Goal: Find specific page/section: Find specific page/section

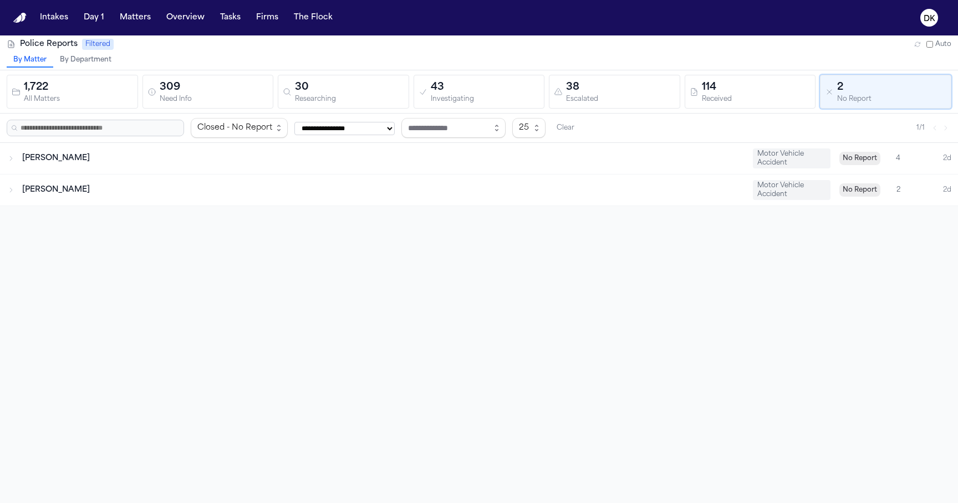
scroll to position [35, 0]
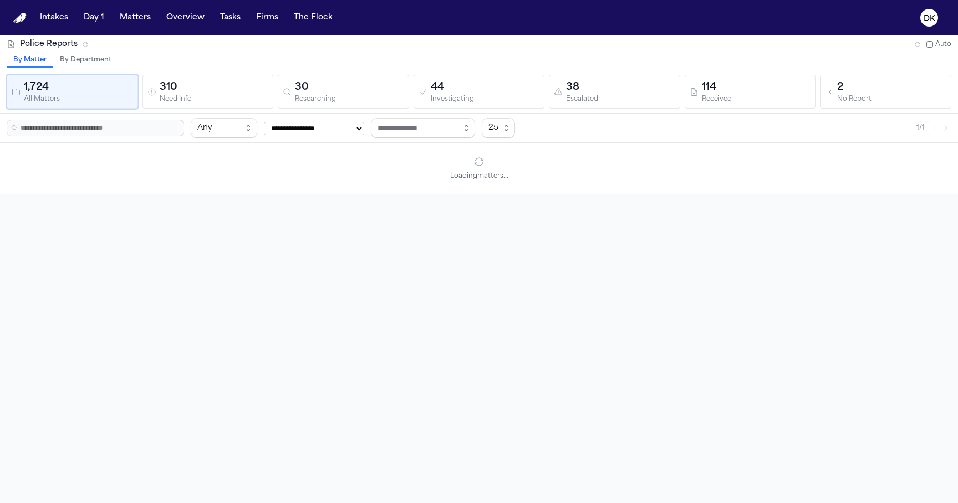
click at [187, 89] on div "310" at bounding box center [214, 88] width 109 height 16
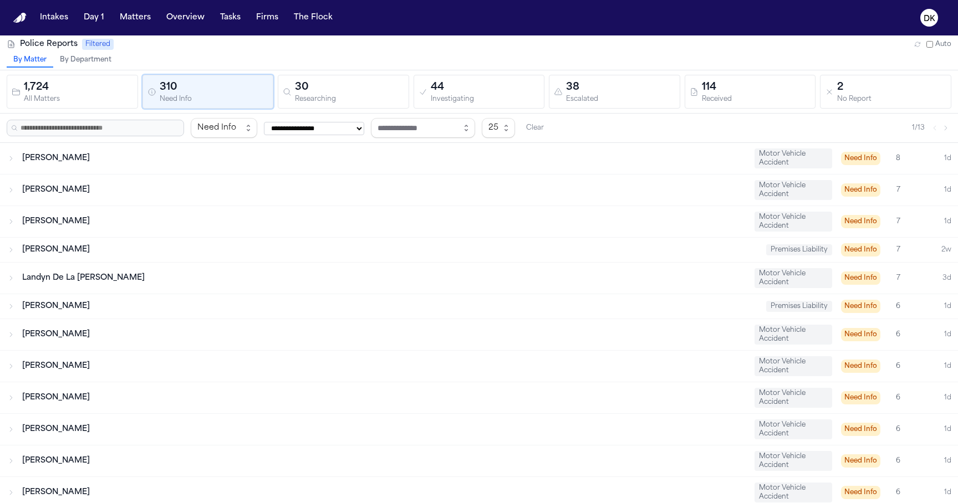
click at [323, 87] on div "30" at bounding box center [349, 88] width 109 height 16
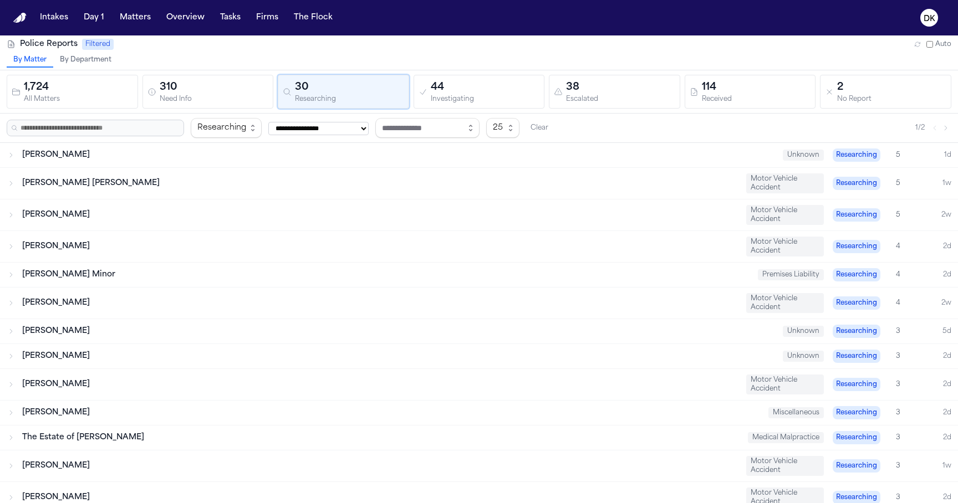
click at [445, 88] on div "44" at bounding box center [485, 88] width 109 height 16
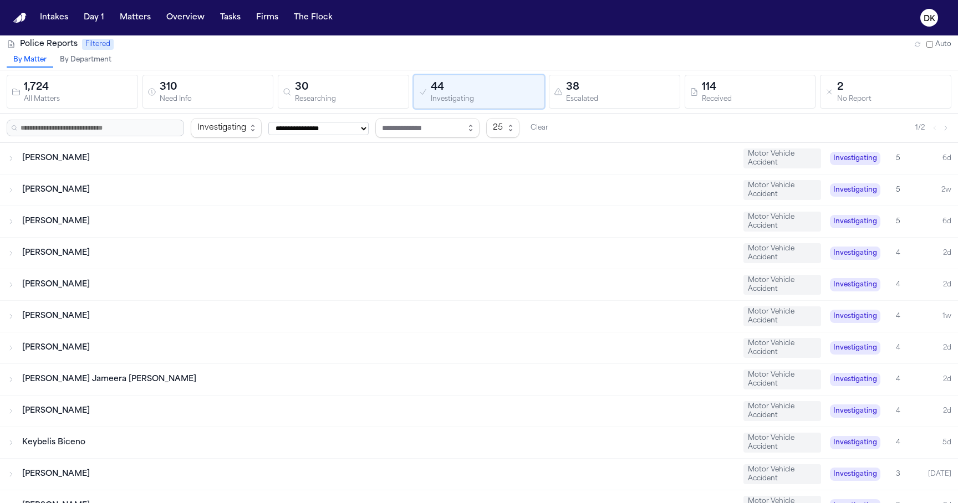
click at [587, 83] on div "38" at bounding box center [620, 88] width 109 height 16
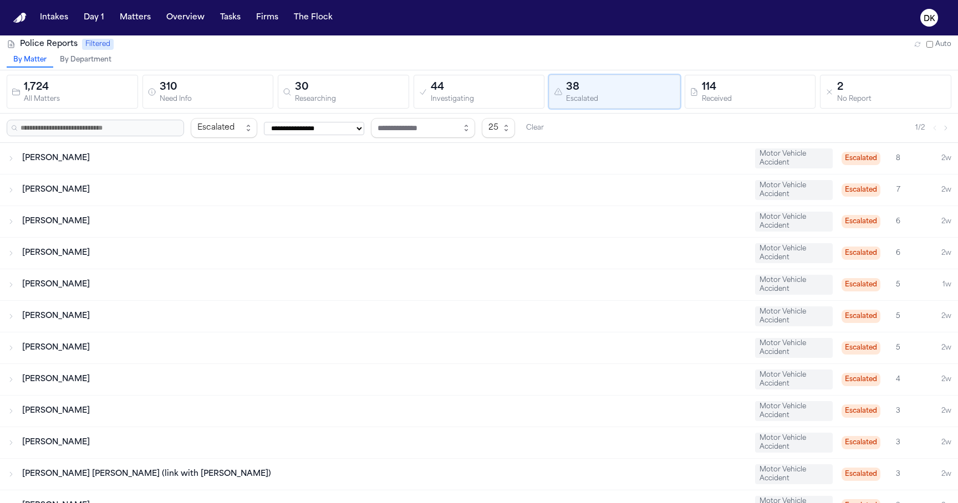
click at [736, 93] on div "114" at bounding box center [756, 88] width 109 height 16
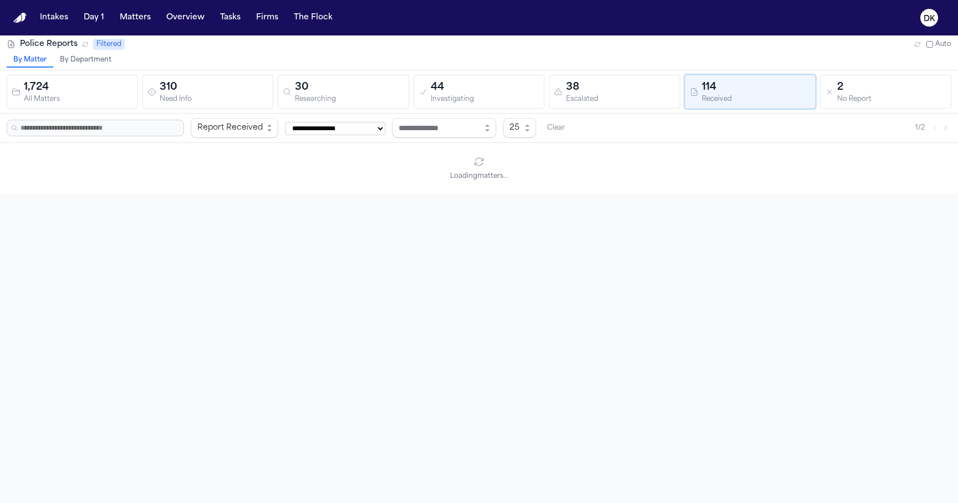
click at [833, 100] on div "2 No Report" at bounding box center [885, 92] width 121 height 24
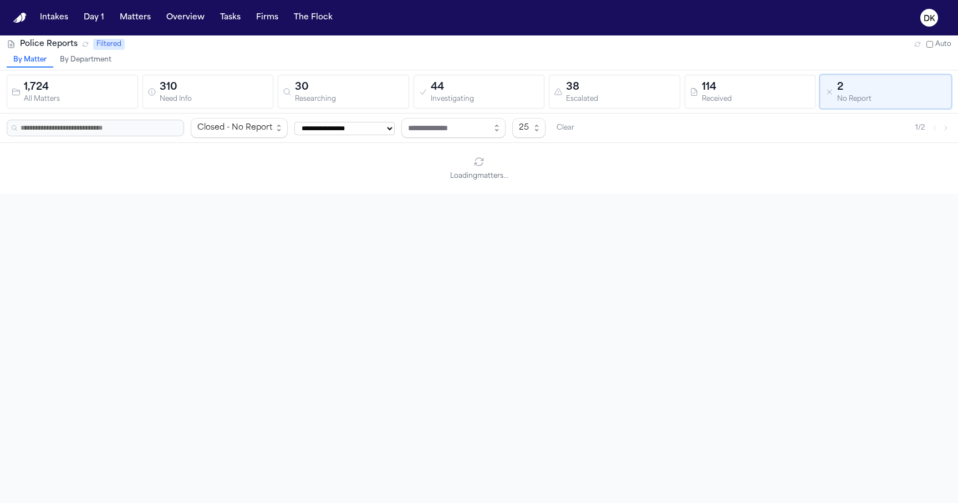
click at [751, 81] on div "114" at bounding box center [756, 88] width 109 height 16
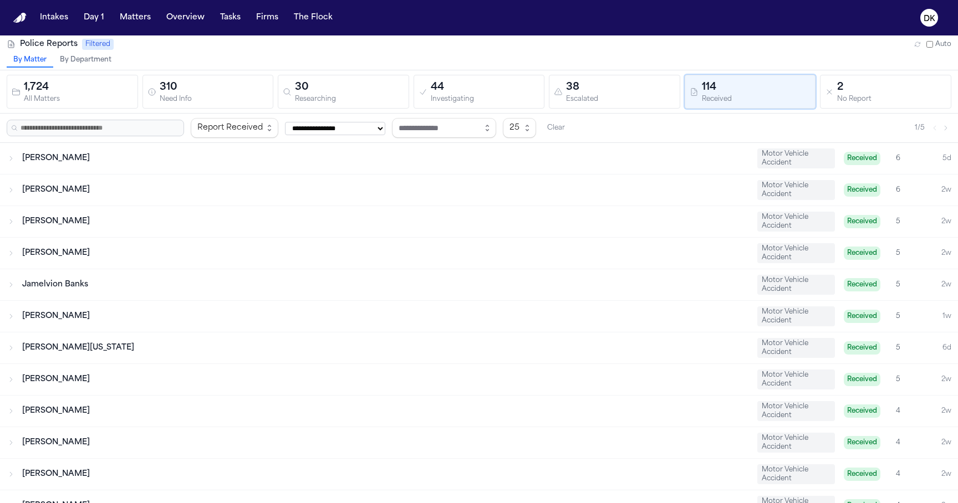
click at [586, 84] on div "38" at bounding box center [620, 88] width 109 height 16
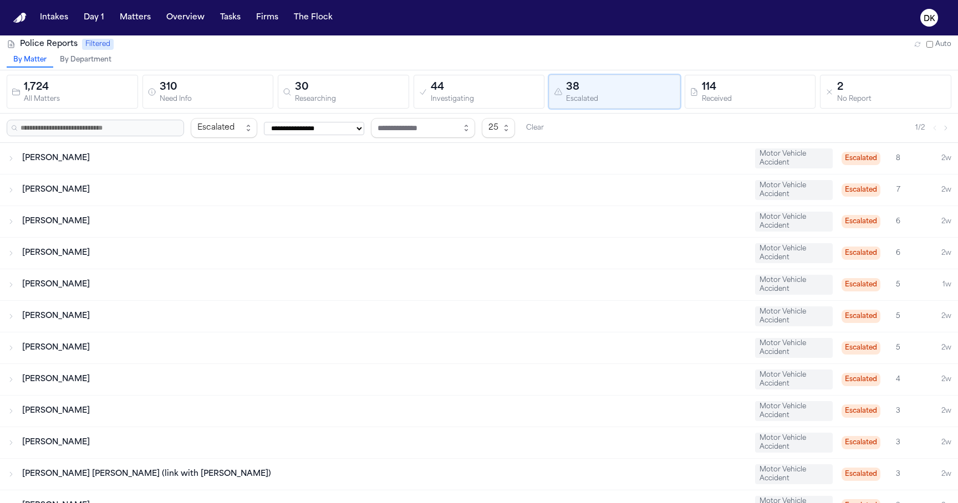
click at [464, 65] on div "By Matter By Department" at bounding box center [479, 61] width 958 height 17
click at [454, 86] on div "44" at bounding box center [485, 88] width 109 height 16
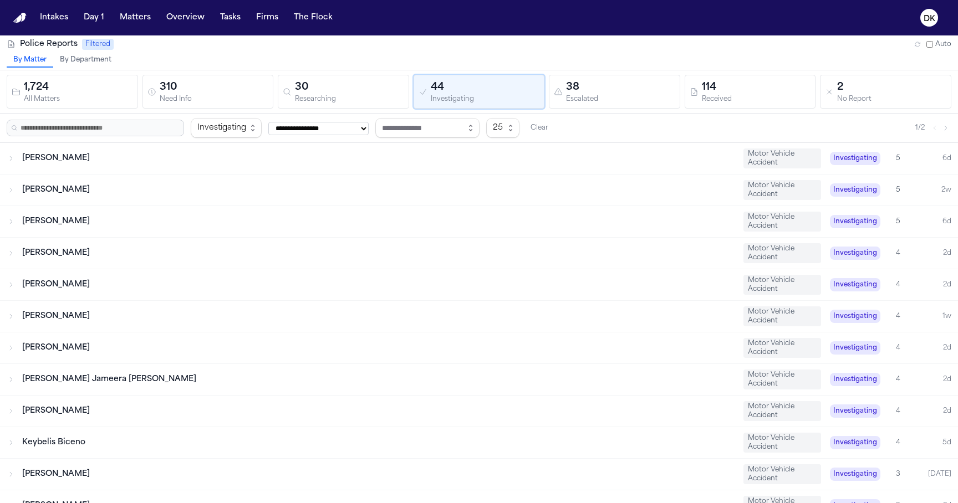
click at [363, 88] on div "30" at bounding box center [349, 88] width 109 height 16
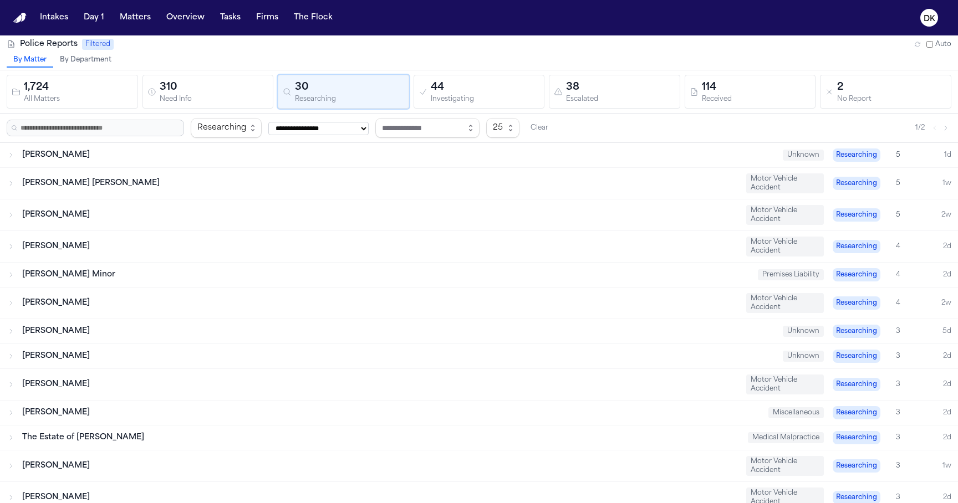
click at [254, 82] on div "310" at bounding box center [214, 88] width 109 height 16
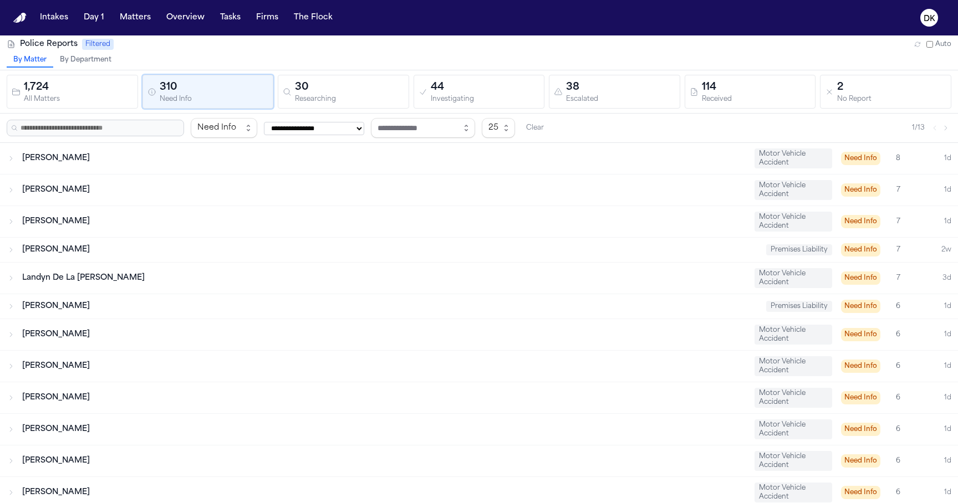
click at [107, 86] on div "1,724" at bounding box center [78, 88] width 109 height 16
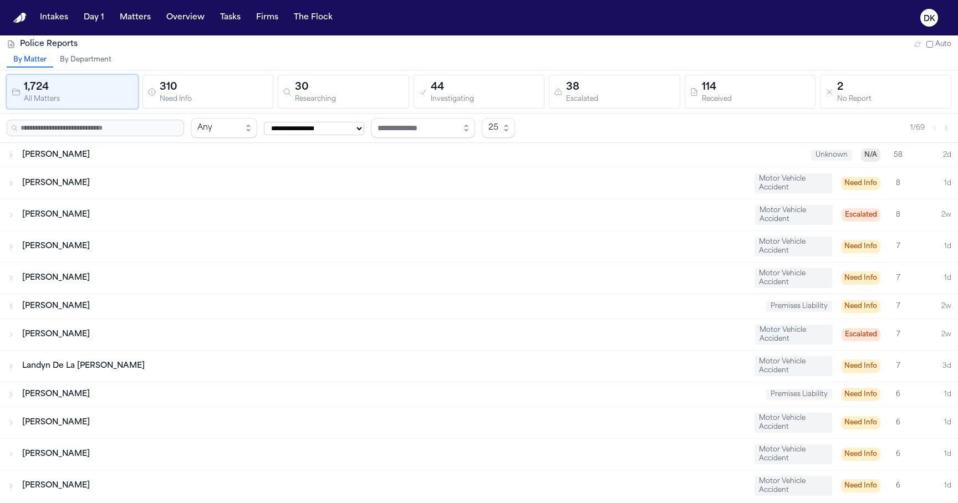
click at [191, 80] on div "310" at bounding box center [214, 88] width 109 height 16
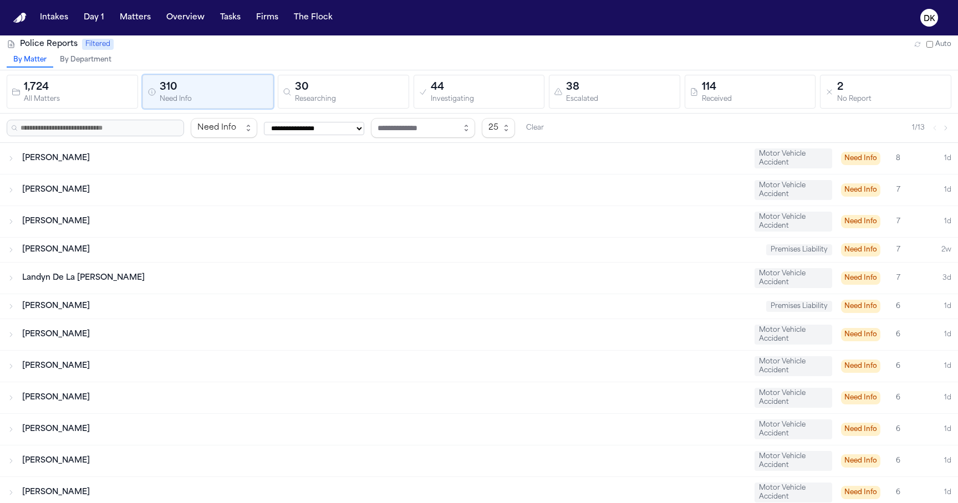
click at [338, 106] on button "30 Researching" at bounding box center [343, 92] width 131 height 34
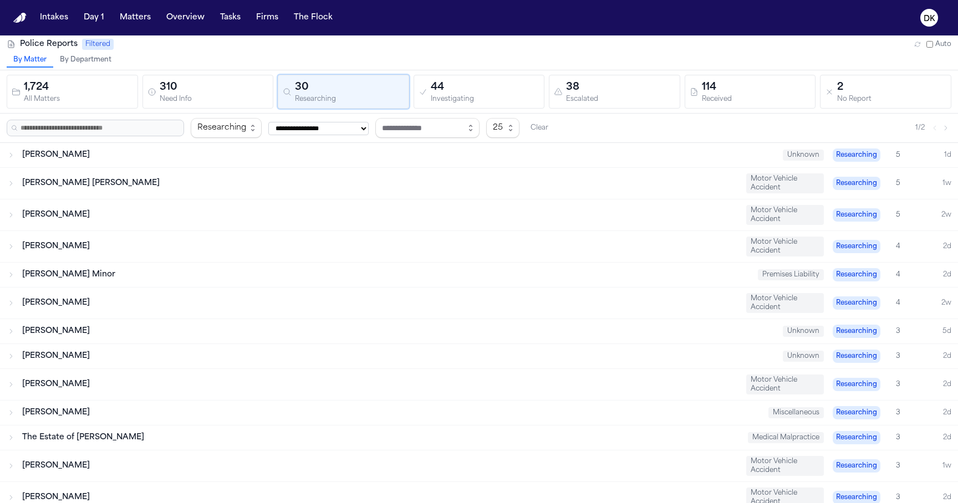
click at [490, 80] on div "44" at bounding box center [485, 88] width 109 height 16
